Goal: Transaction & Acquisition: Purchase product/service

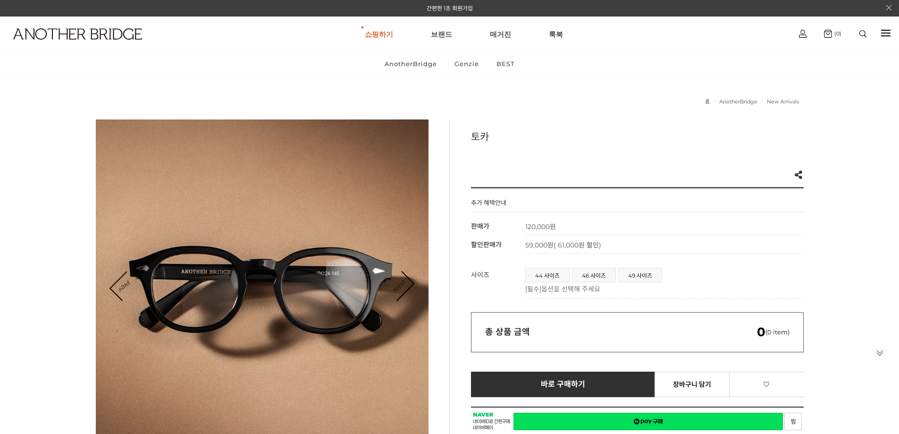
click at [399, 288] on link "Next" at bounding box center [398, 285] width 29 height 29
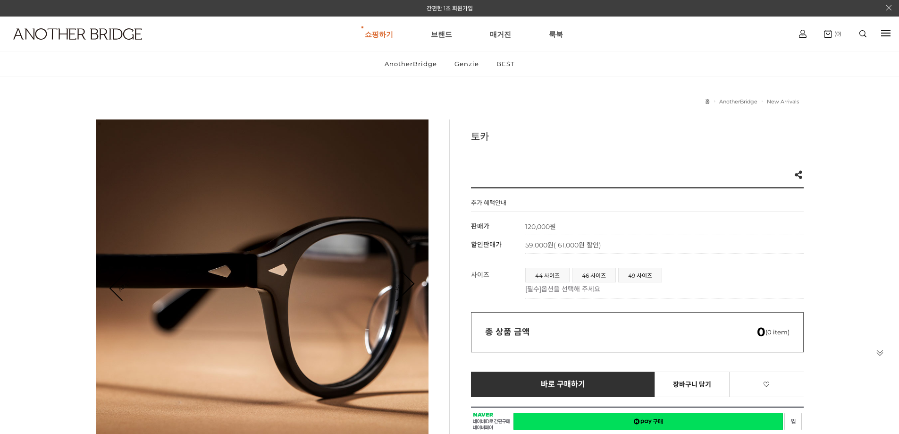
click at [406, 288] on link "Next" at bounding box center [398, 285] width 29 height 29
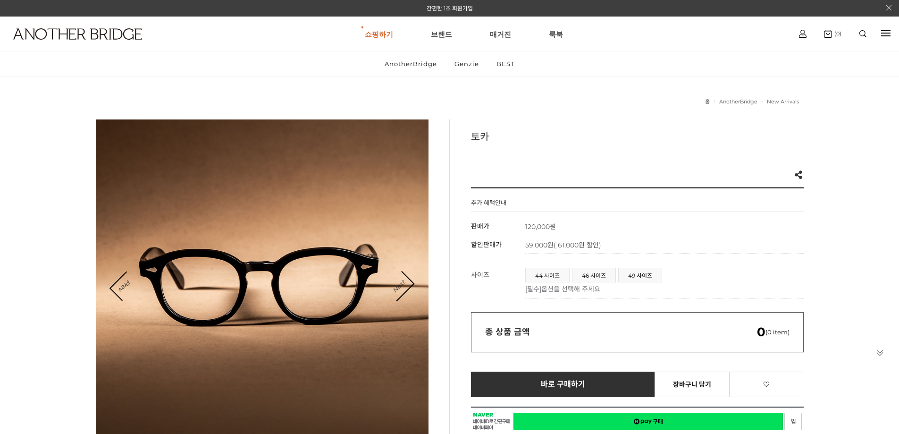
click at [406, 286] on link "Next" at bounding box center [398, 285] width 29 height 29
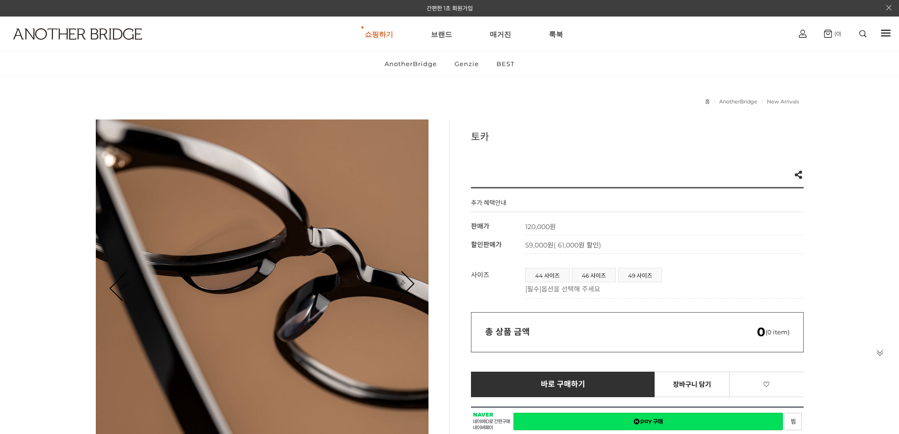
click at [406, 286] on link "Next" at bounding box center [398, 285] width 29 height 29
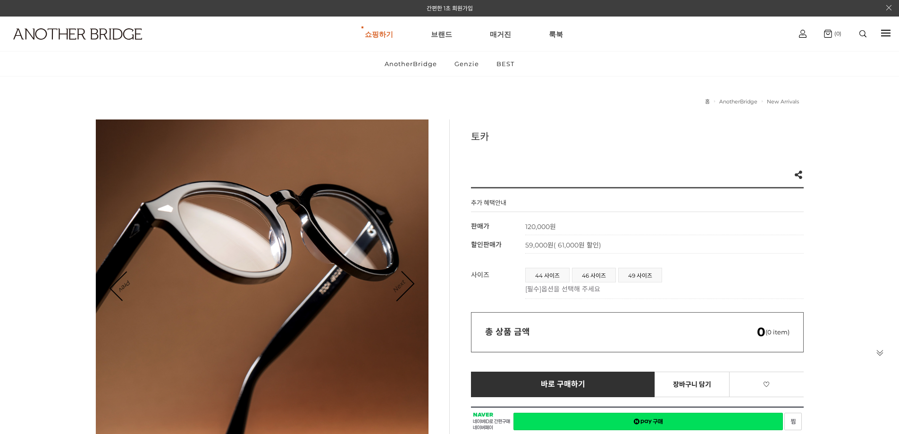
click at [406, 286] on link "Next" at bounding box center [398, 285] width 29 height 29
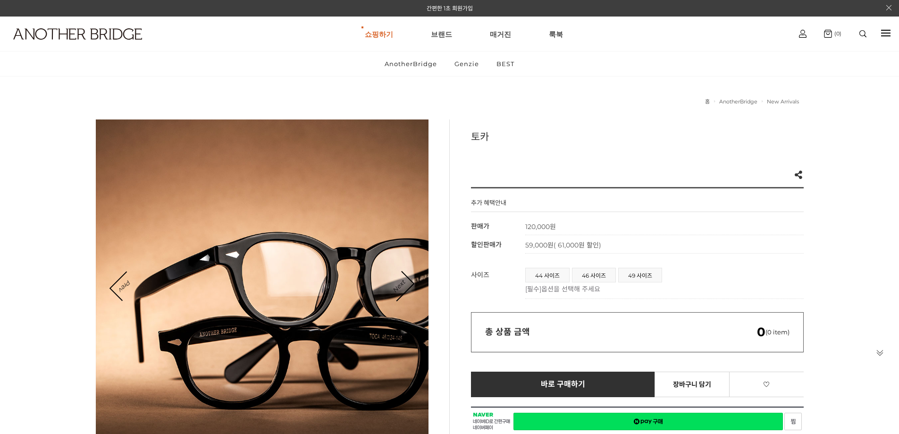
click at [351, 330] on div at bounding box center [262, 285] width 333 height 333
click at [395, 283] on link "Next" at bounding box center [398, 285] width 29 height 29
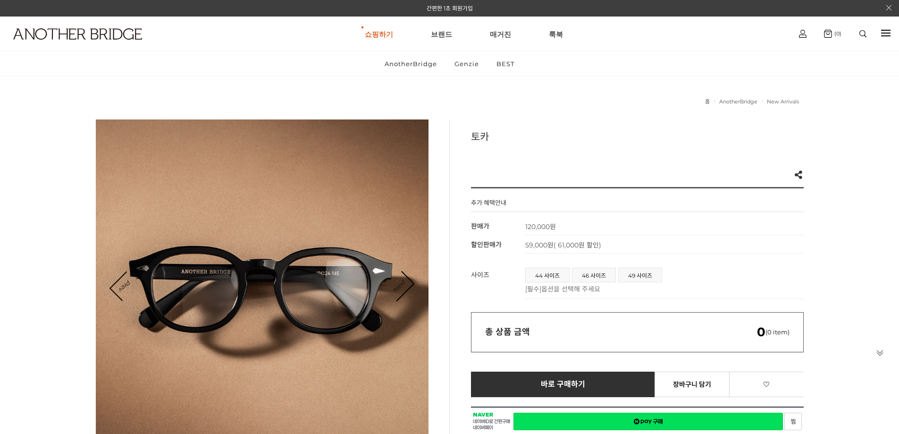
click at [392, 282] on link "Next" at bounding box center [398, 285] width 29 height 29
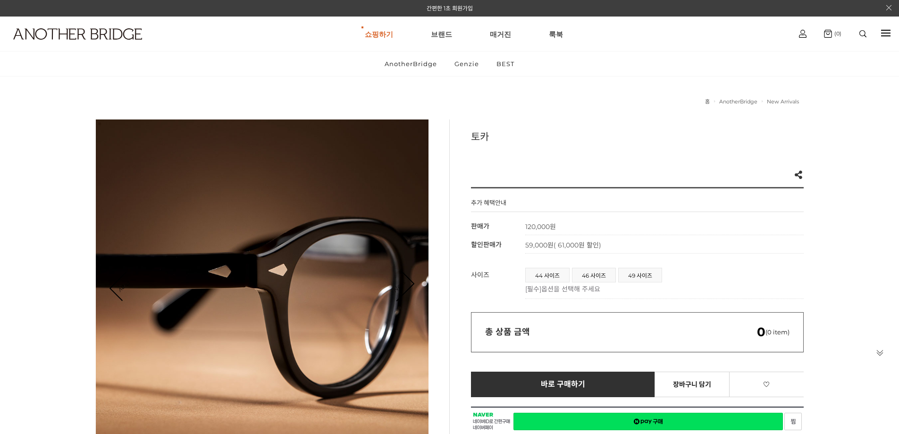
click at [392, 282] on link "Next" at bounding box center [398, 285] width 29 height 29
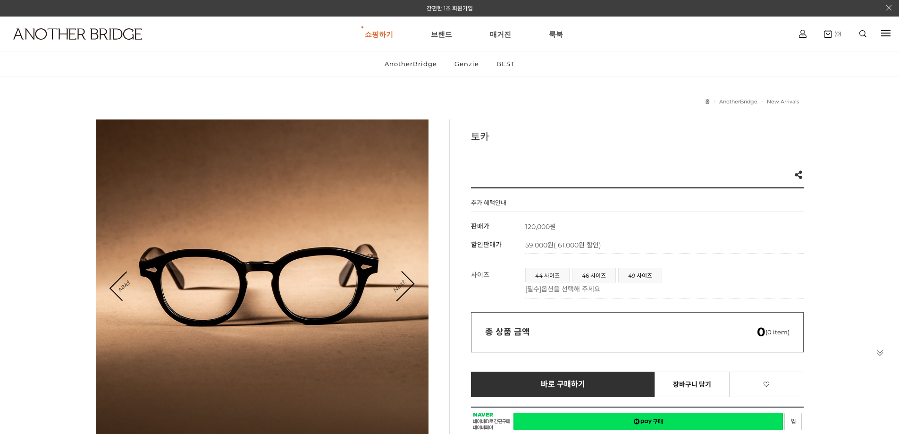
click at [392, 282] on link "Next" at bounding box center [398, 285] width 29 height 29
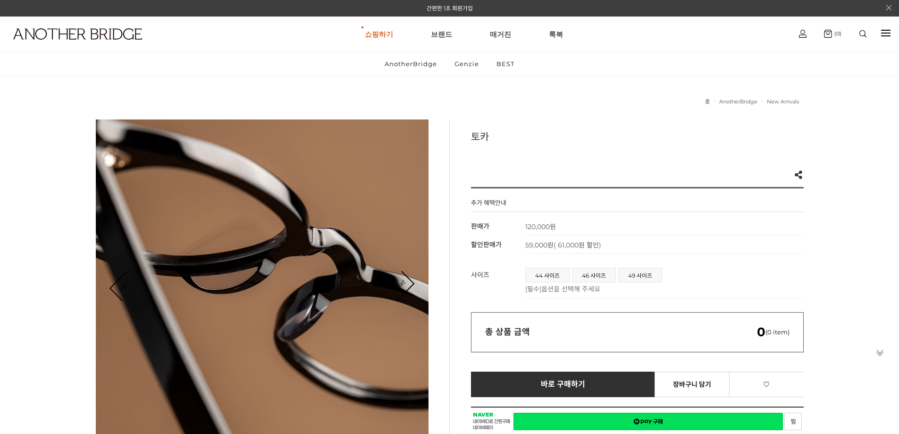
click at [626, 271] on span "49 사이즈" at bounding box center [639, 275] width 43 height 14
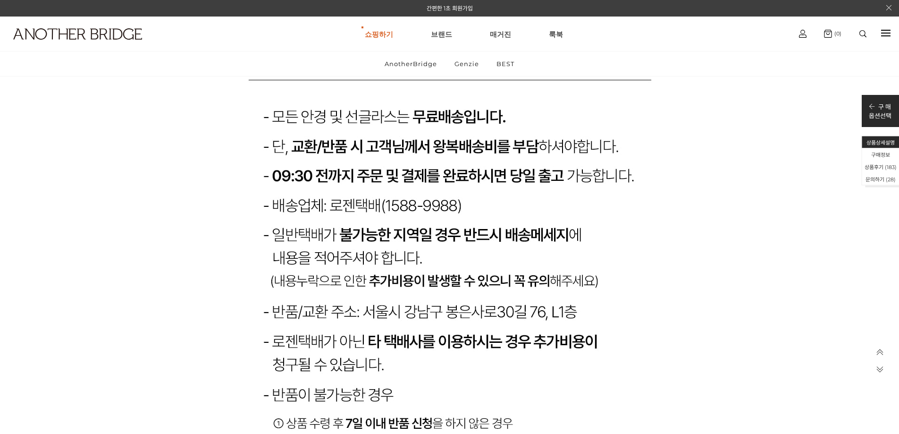
scroll to position [41514, 0]
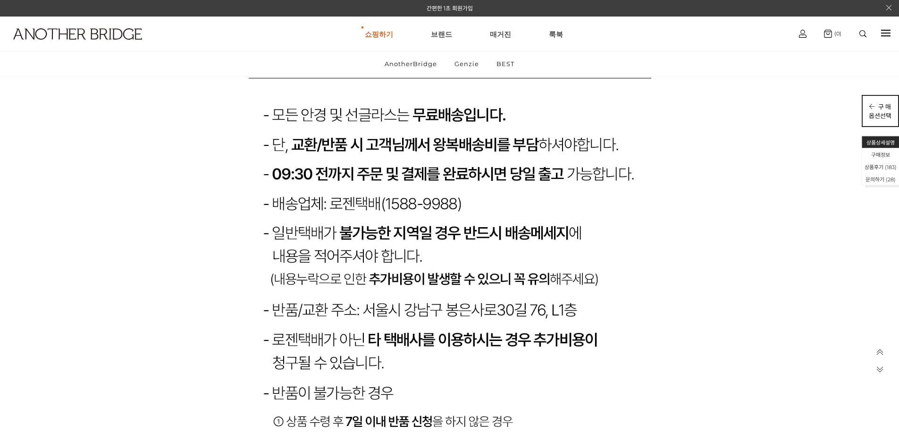
click at [874, 110] on p "구 매" at bounding box center [879, 106] width 23 height 9
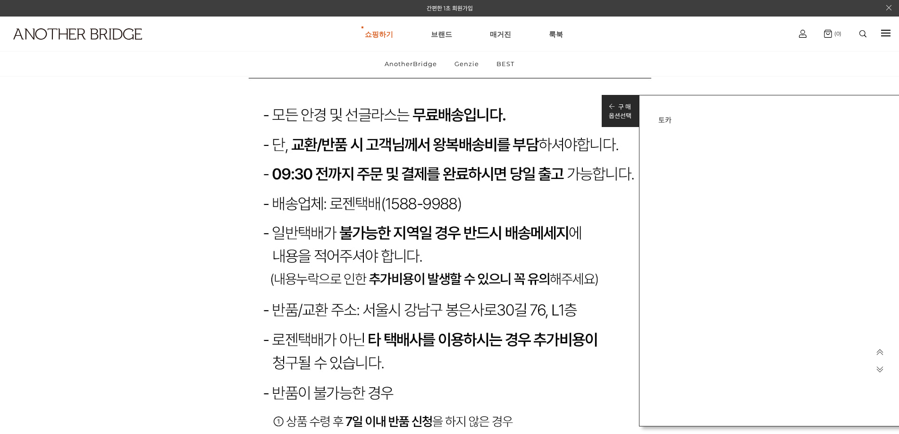
click at [660, 114] on div "토카 Like 5 제품의 링크를 복사하여 공유하실 수 있습니다. FACEBOOK TWEETER URL 복사 추가 혜택안내 기본 정보 상품명 토…" at bounding box center [772, 119] width 267 height 48
click at [660, 116] on h3 "토카" at bounding box center [772, 119] width 229 height 10
click at [665, 119] on h3 "토카" at bounding box center [772, 119] width 229 height 10
click at [657, 116] on div "토카 Like 5 제품의 링크를 복사하여 공유하실 수 있습니다. FACEBOOK TWEETER URL 복사 추가 혜택안내 기본 정보 상품명 토…" at bounding box center [772, 119] width 267 height 48
click at [660, 120] on h3 "토카" at bounding box center [772, 119] width 229 height 10
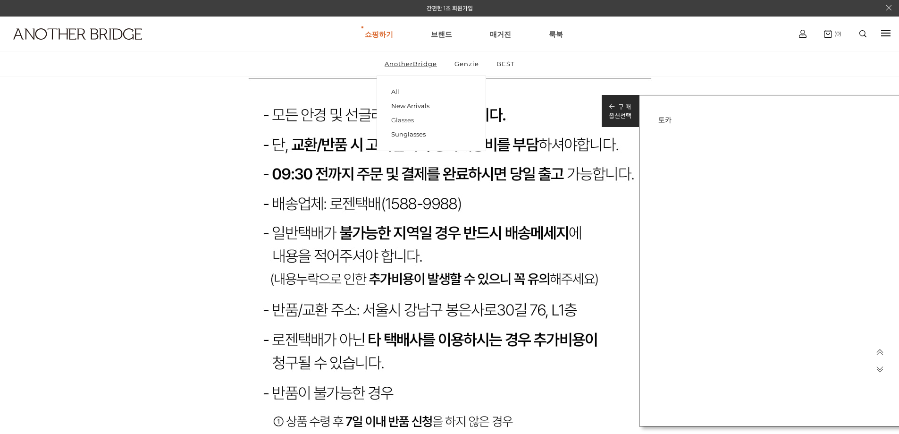
click at [403, 118] on link "Glasses" at bounding box center [431, 120] width 80 height 14
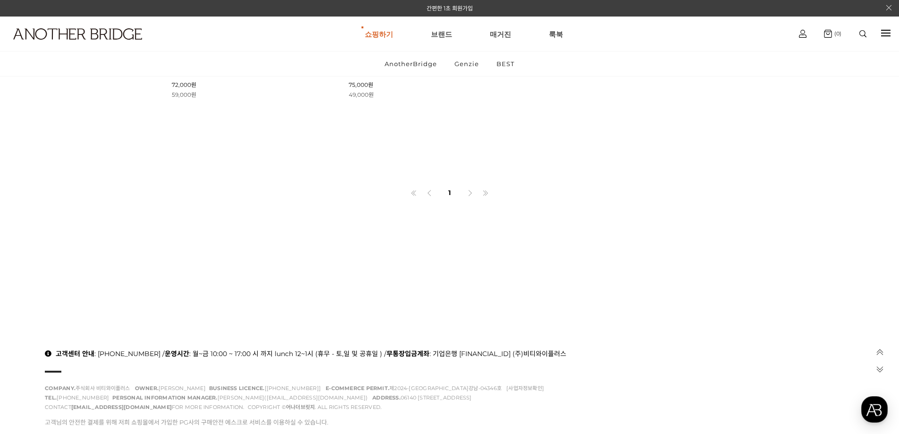
scroll to position [1321, 0]
drag, startPoint x: 761, startPoint y: 242, endPoint x: 756, endPoint y: 249, distance: 8.8
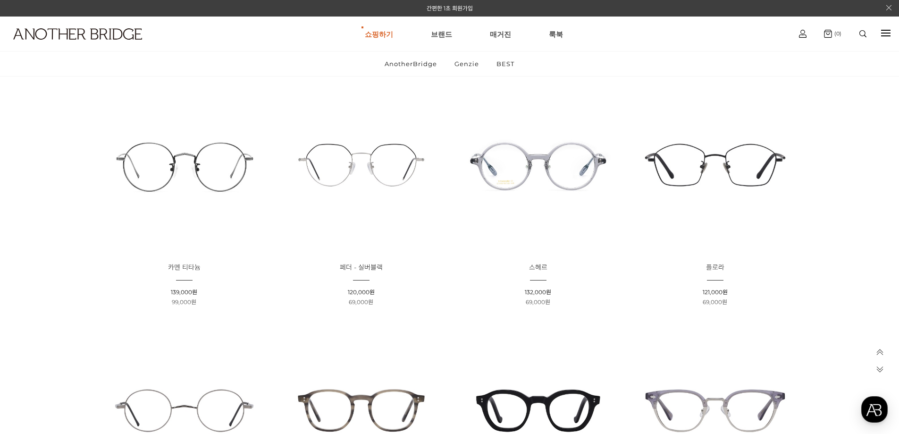
scroll to position [0, 0]
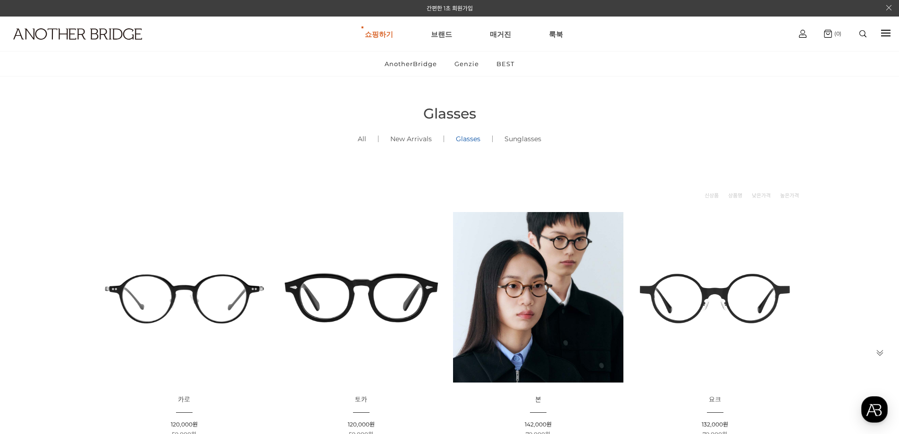
click at [386, 282] on img at bounding box center [361, 297] width 170 height 170
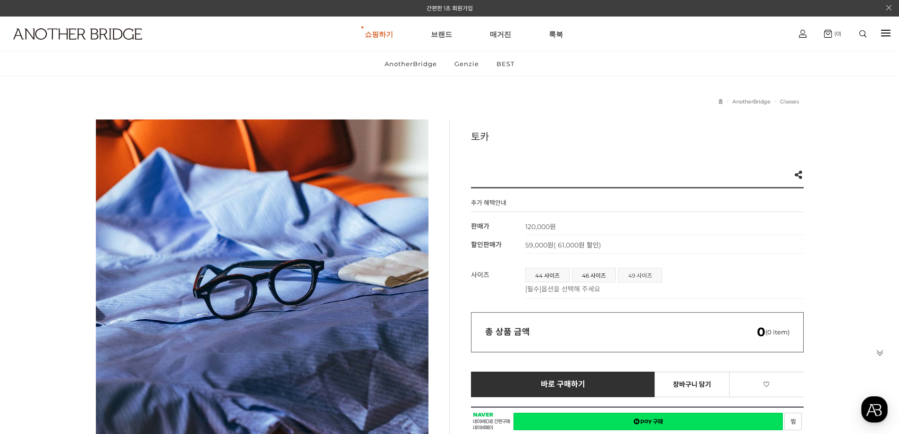
click at [651, 274] on span "49 사이즈" at bounding box center [639, 275] width 43 height 14
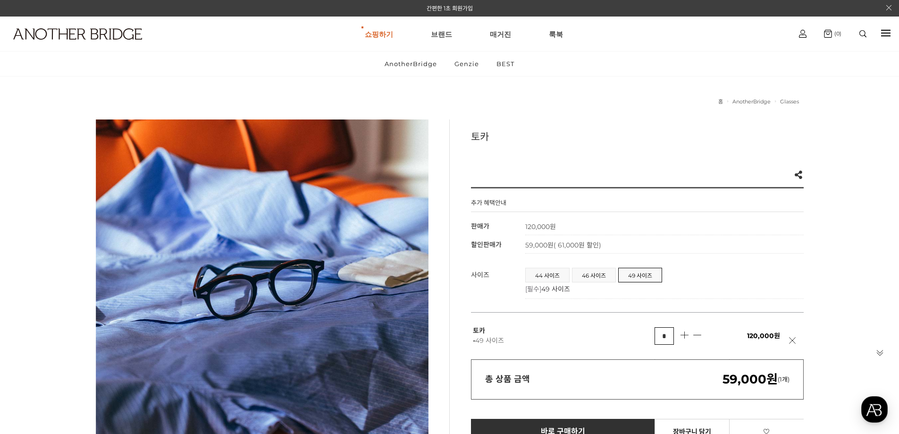
click at [593, 289] on p "[필수] 49 사이즈" at bounding box center [662, 288] width 274 height 9
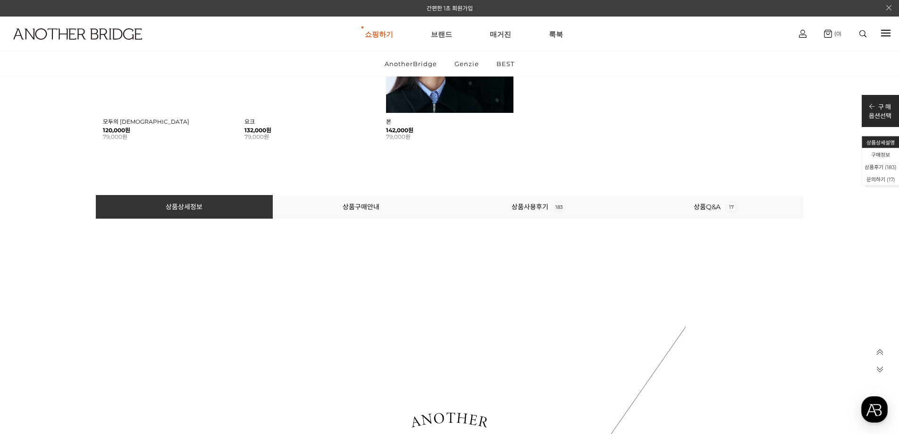
scroll to position [566, 0]
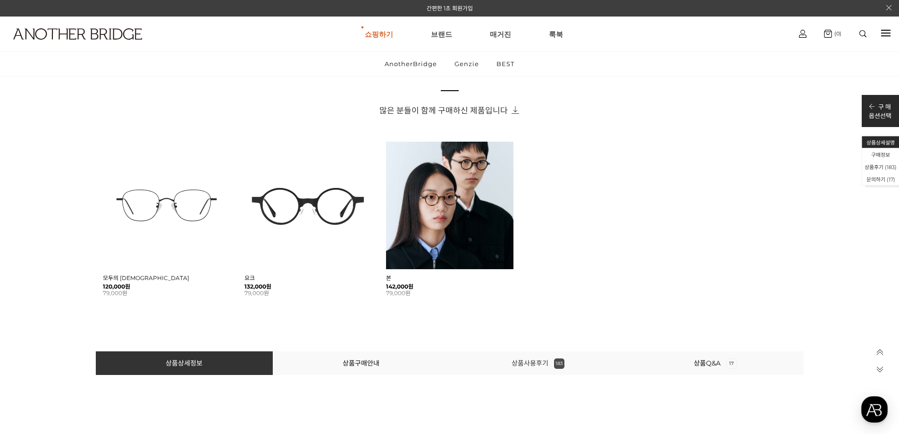
click at [549, 360] on link "상품사용후기 183" at bounding box center [537, 363] width 53 height 8
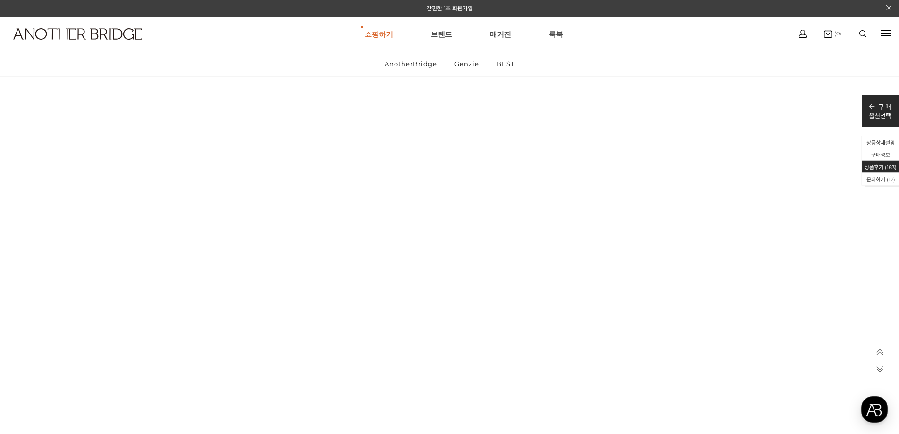
scroll to position [20288, 0]
drag, startPoint x: 34, startPoint y: 281, endPoint x: 21, endPoint y: 330, distance: 50.8
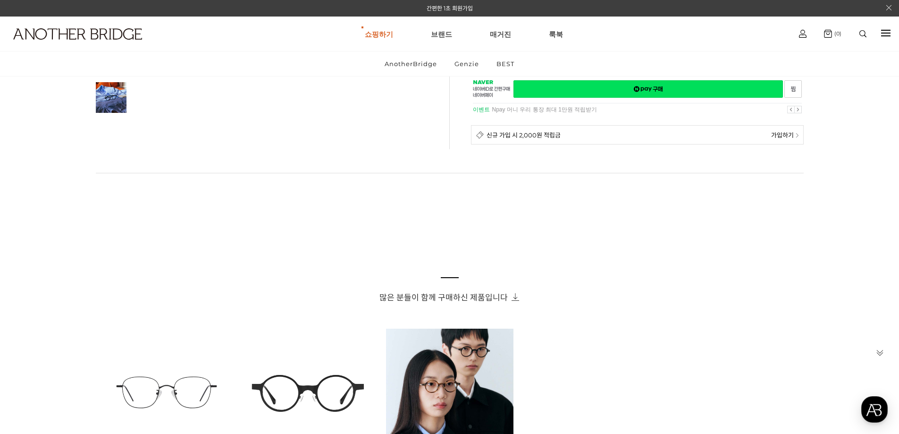
scroll to position [0, 0]
